Goal: Navigation & Orientation: Find specific page/section

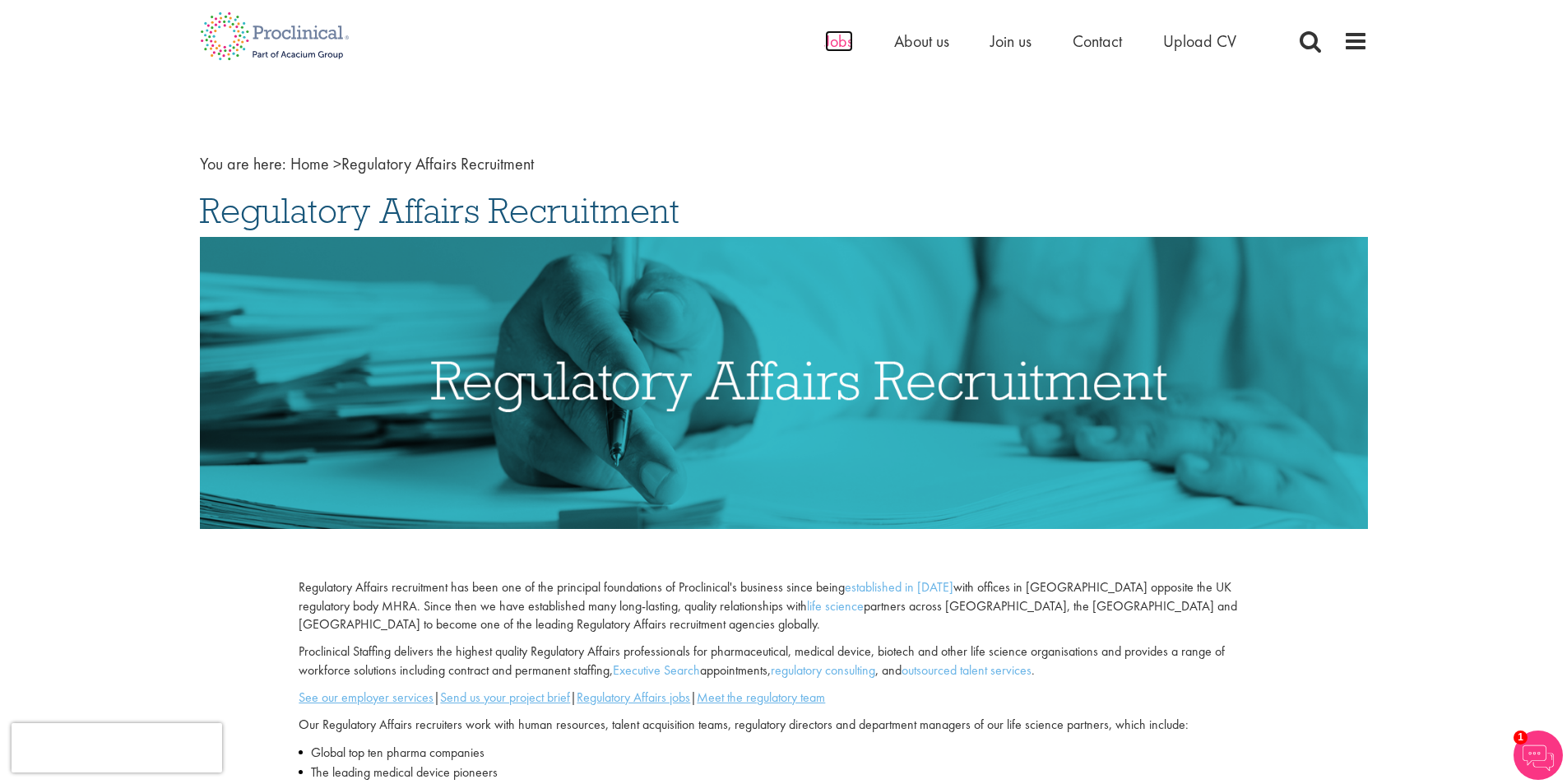
click at [842, 39] on span "Jobs" at bounding box center [838, 40] width 28 height 21
